Goal: Navigation & Orientation: Find specific page/section

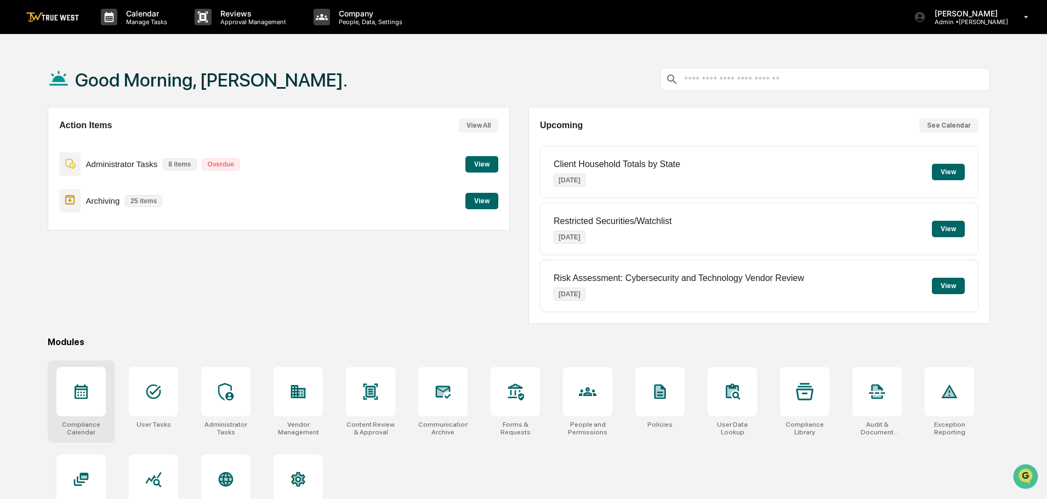
click at [79, 395] on icon at bounding box center [81, 392] width 18 height 18
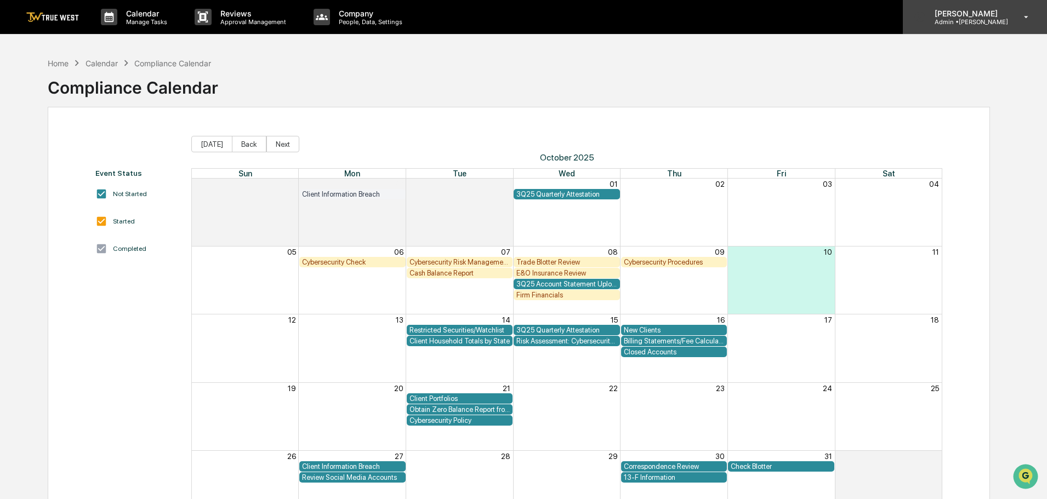
click at [979, 22] on p "Admin • [GEOGRAPHIC_DATA]" at bounding box center [967, 22] width 82 height 8
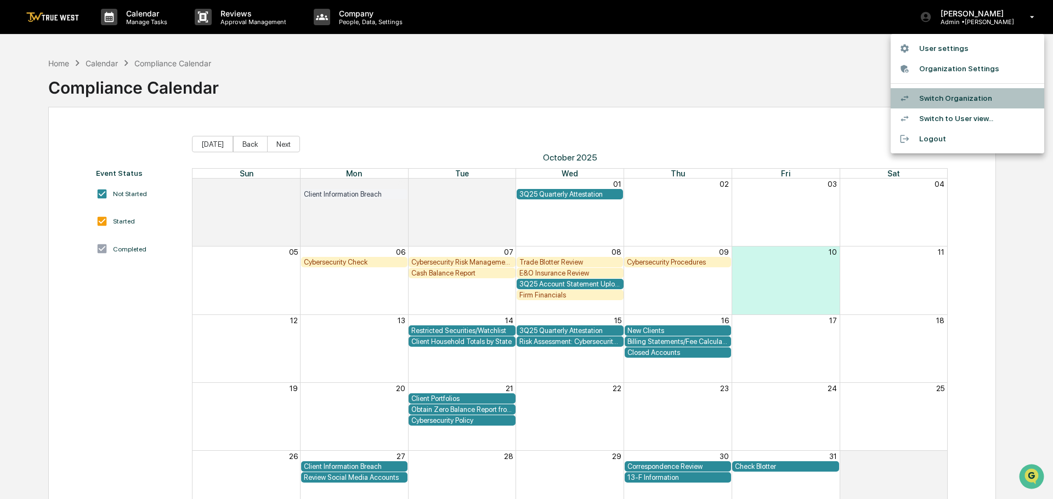
click at [962, 99] on li "Switch Organization" at bounding box center [967, 98] width 154 height 20
